Goal: Find contact information: Find contact information

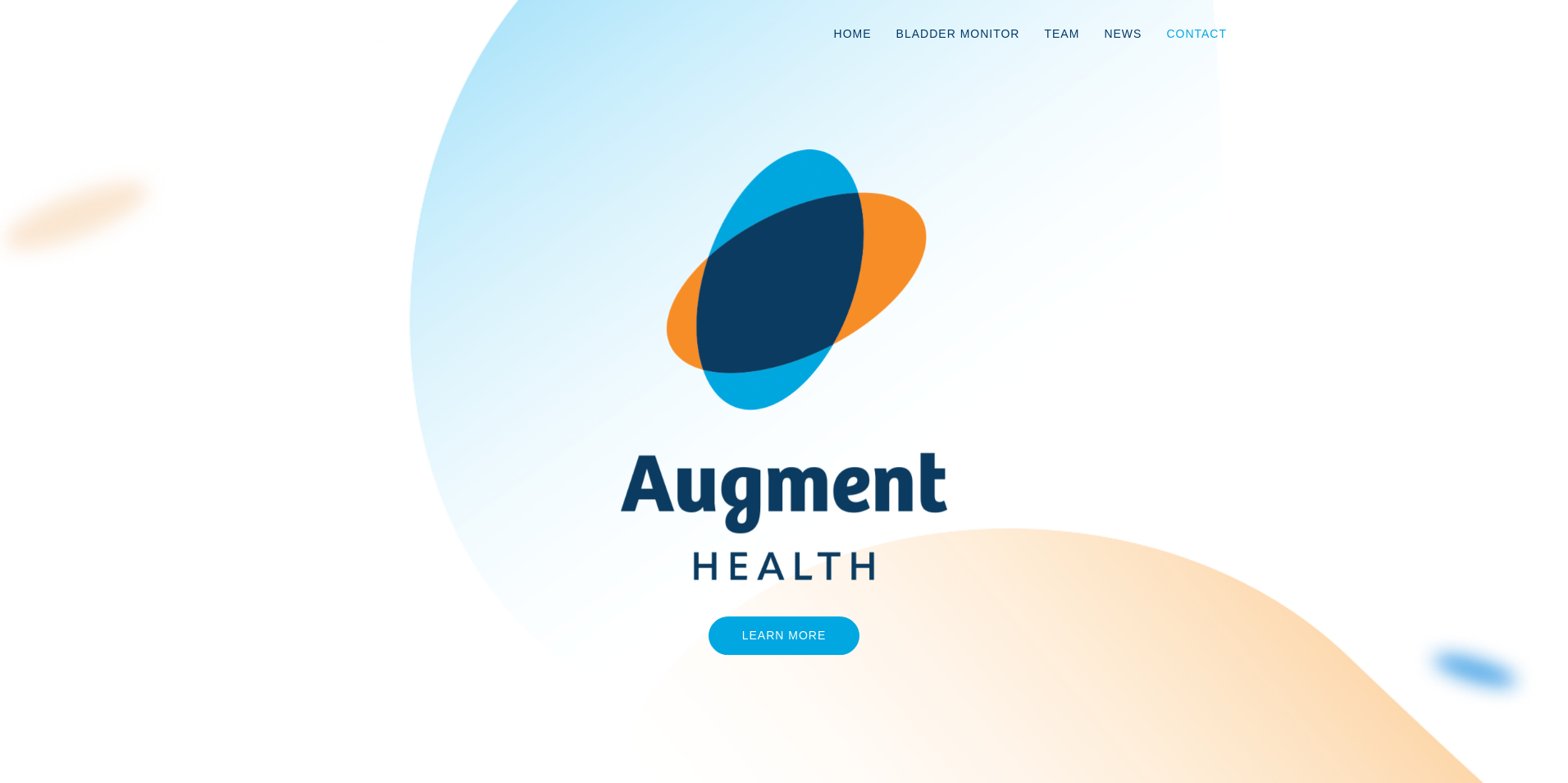
click at [1195, 30] on link "Contact" at bounding box center [1196, 34] width 85 height 54
click at [806, 634] on link "Learn More" at bounding box center [784, 635] width 152 height 38
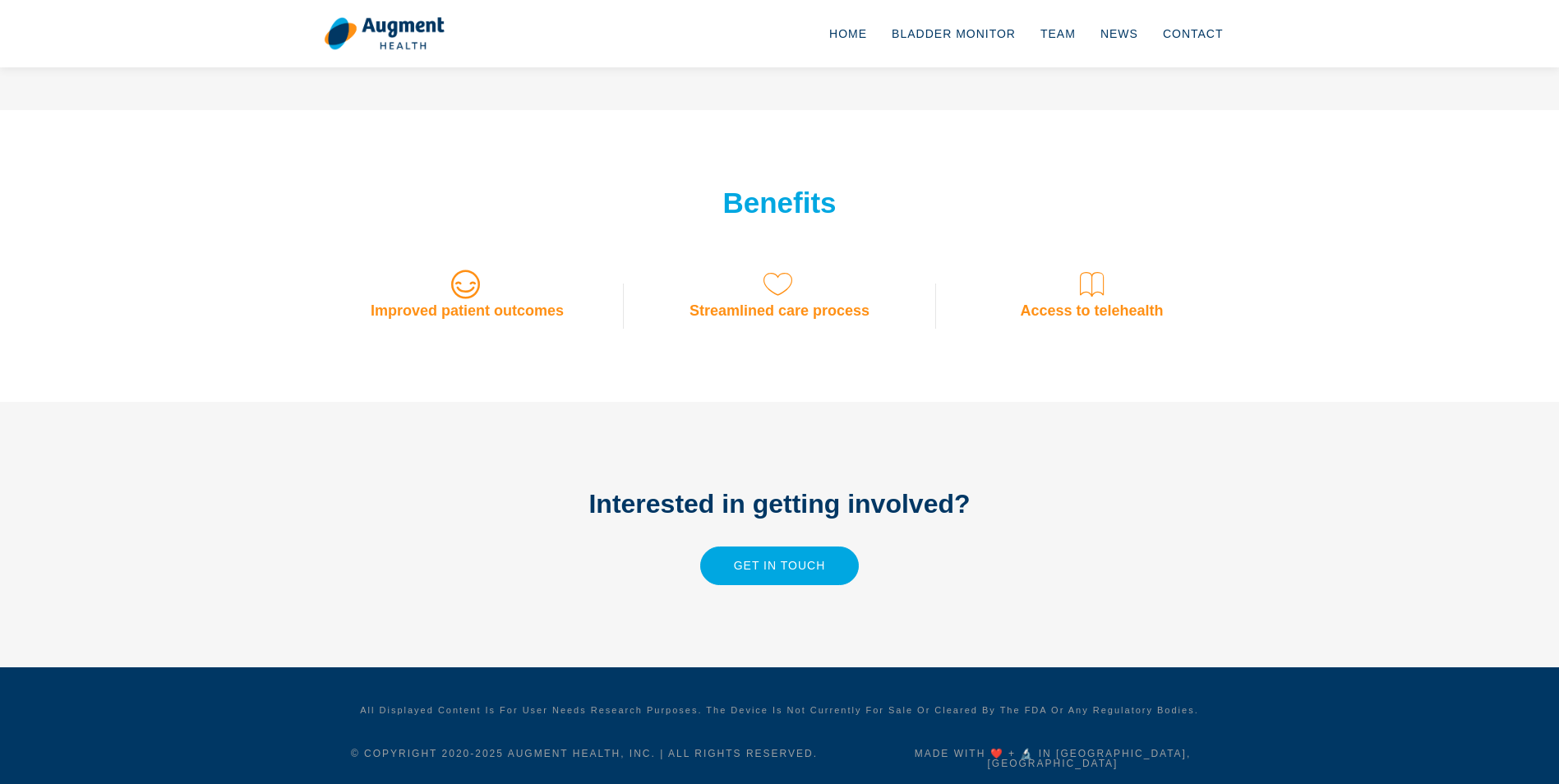
scroll to position [1246, 0]
